Goal: Use online tool/utility

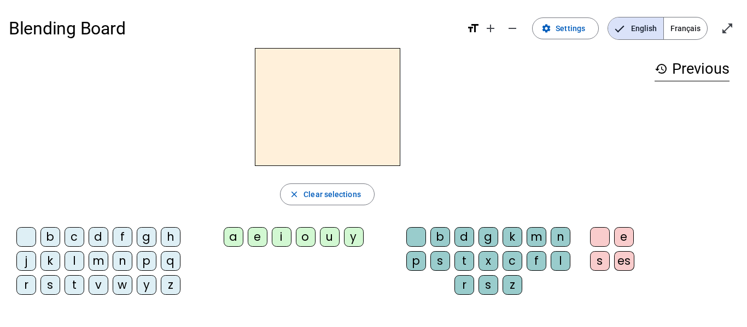
click at [98, 266] on div "m" at bounding box center [99, 261] width 20 height 20
click at [228, 235] on div "a" at bounding box center [234, 237] width 20 height 20
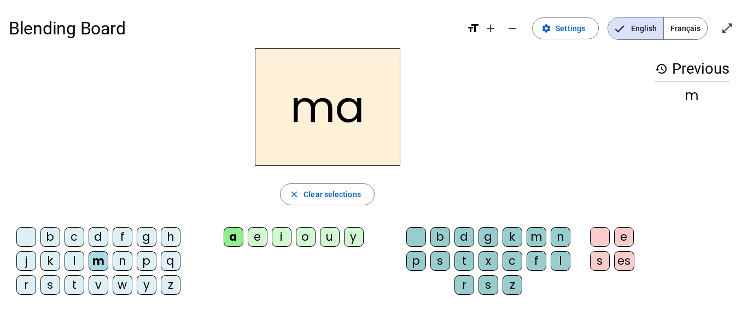
click at [463, 231] on div "d" at bounding box center [464, 237] width 20 height 20
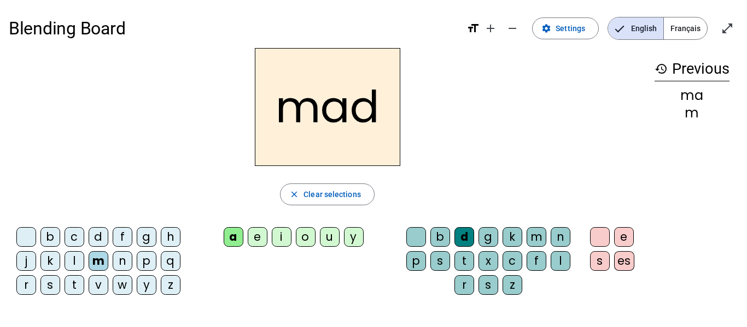
click at [47, 286] on div "s" at bounding box center [50, 285] width 20 height 20
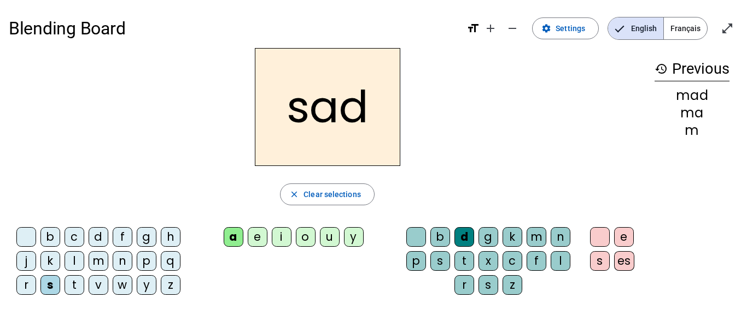
click at [463, 258] on div "t" at bounding box center [464, 261] width 20 height 20
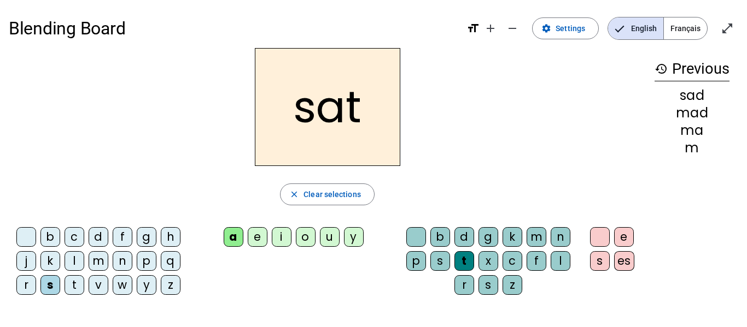
click at [145, 262] on div "p" at bounding box center [147, 261] width 20 height 20
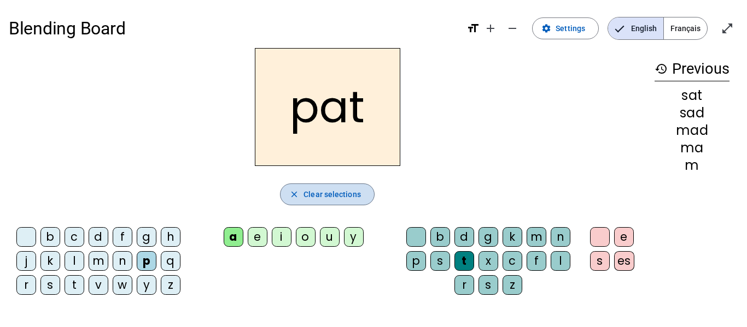
click at [337, 194] on span "Clear selections" at bounding box center [331, 194] width 57 height 13
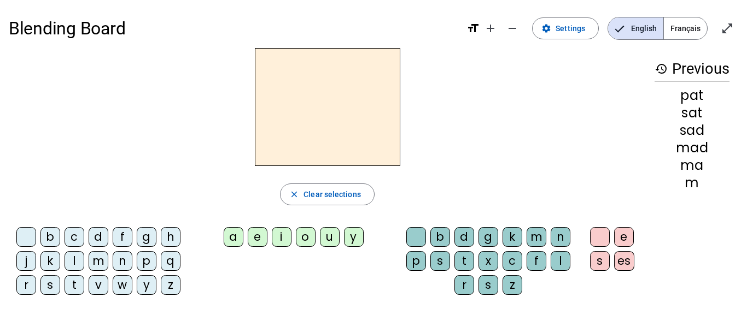
click at [73, 233] on div "c" at bounding box center [74, 237] width 20 height 20
click at [228, 243] on div "a" at bounding box center [234, 237] width 20 height 20
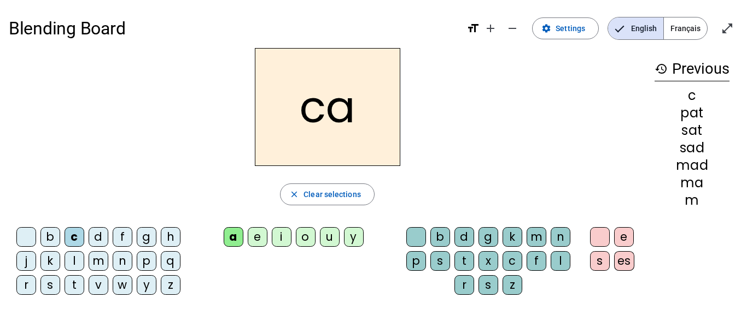
click at [467, 257] on div "t" at bounding box center [464, 261] width 20 height 20
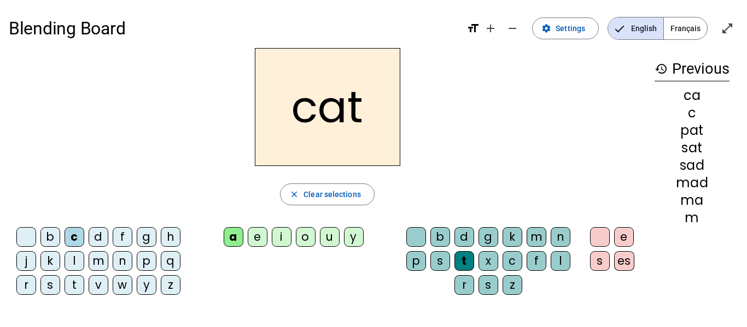
click at [146, 255] on div "p" at bounding box center [147, 261] width 20 height 20
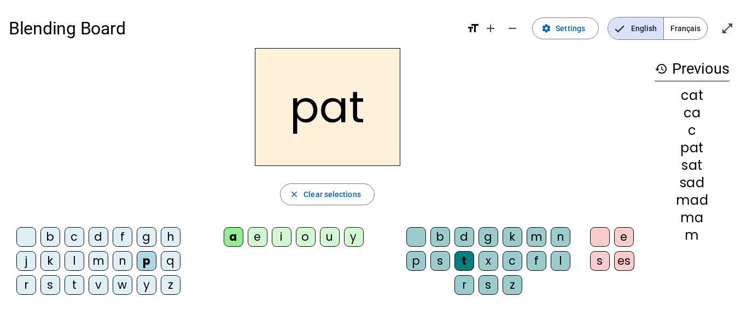
scroll to position [14, 0]
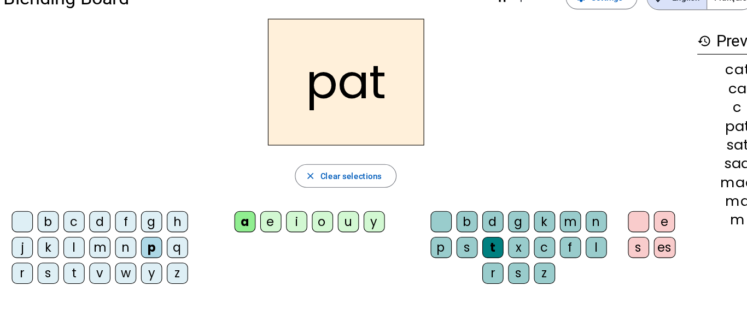
click at [69, 223] on div "c" at bounding box center [74, 223] width 20 height 20
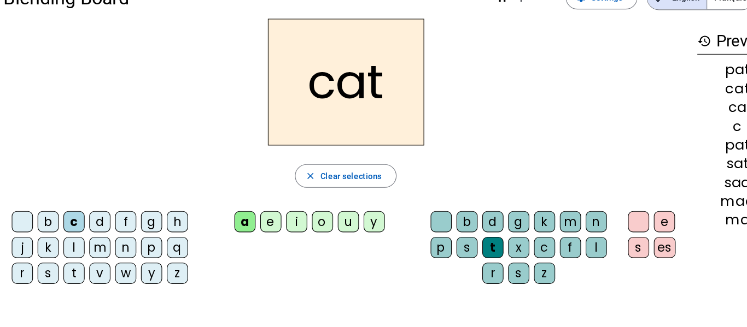
click at [418, 254] on div "p" at bounding box center [416, 247] width 20 height 20
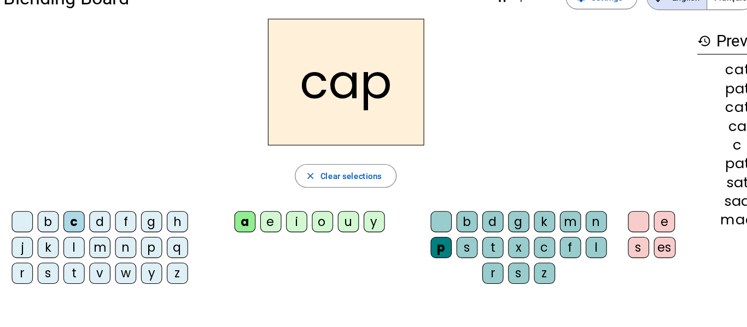
click at [119, 242] on div "n" at bounding box center [123, 247] width 20 height 20
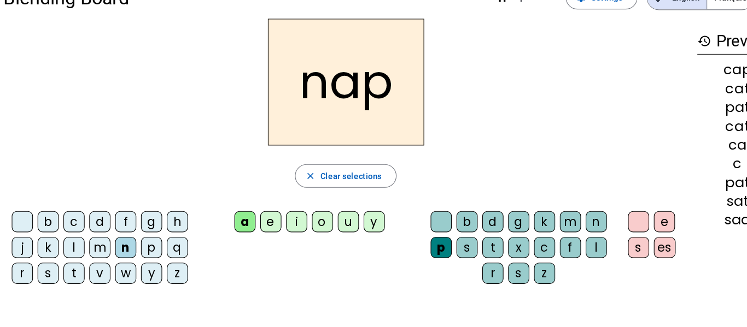
click at [491, 222] on div "g" at bounding box center [488, 223] width 20 height 20
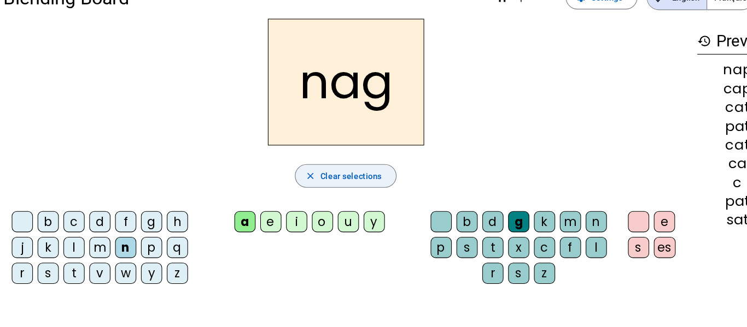
click at [339, 179] on span "Clear selections" at bounding box center [331, 180] width 57 height 13
